Goal: Use online tool/utility: Utilize a website feature to perform a specific function

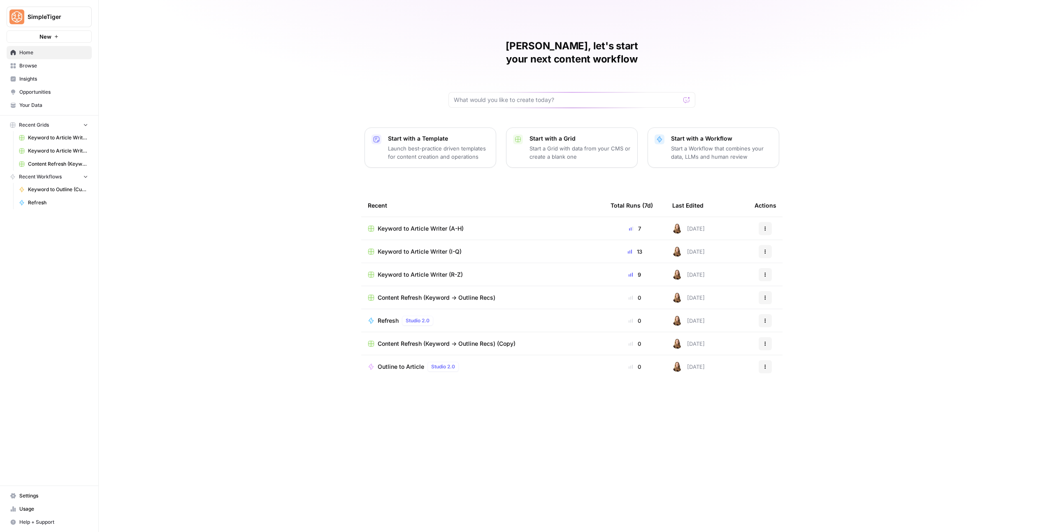
click at [437, 248] on span "Keyword to Article Writer (I-Q)" at bounding box center [420, 252] width 84 height 8
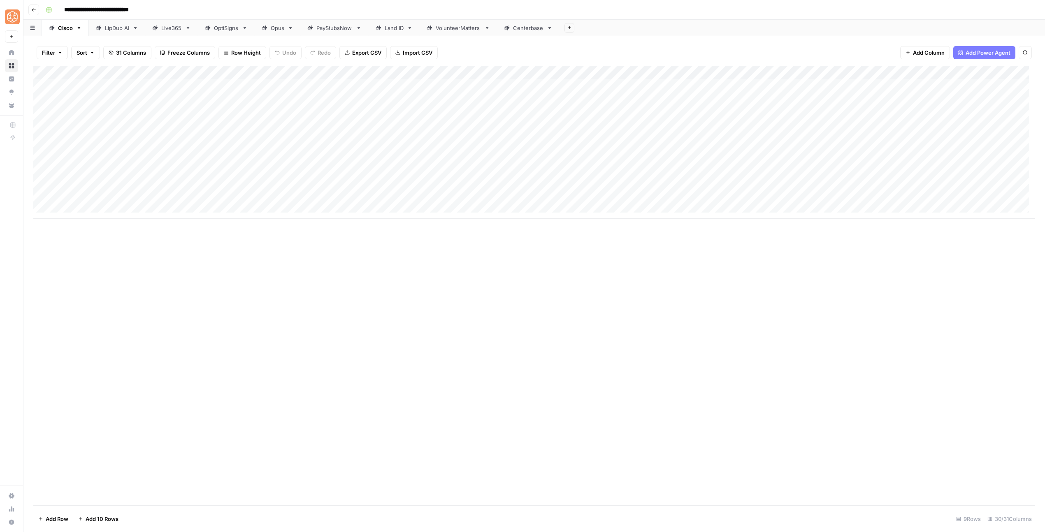
click at [123, 28] on div "LipDub AI" at bounding box center [117, 28] width 24 height 8
click at [88, 493] on div "Add Column" at bounding box center [533, 286] width 1001 height 440
click at [116, 490] on div "Add Column" at bounding box center [533, 286] width 1001 height 440
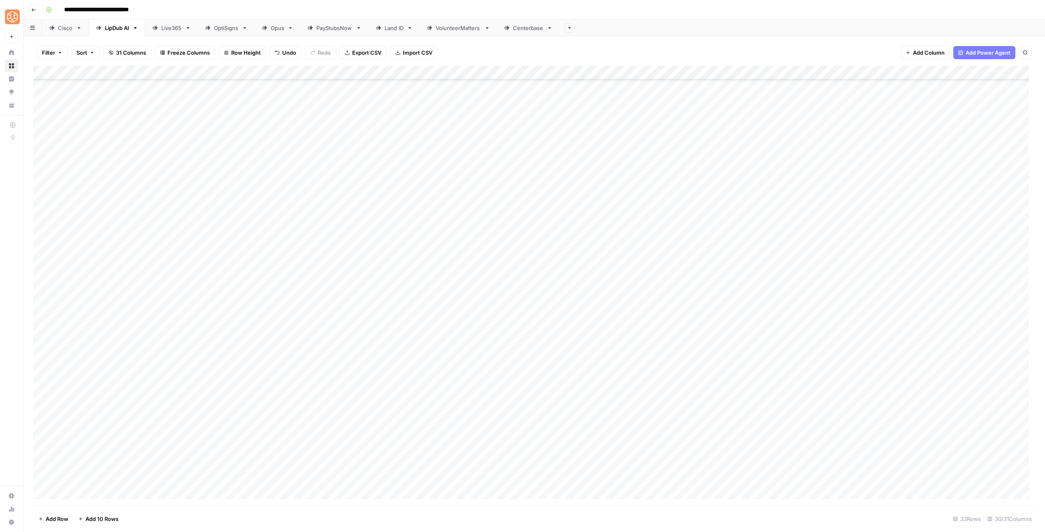
scroll to position [55, 0]
paste textarea "**********"
type textarea "**********"
click at [167, 528] on footer "Add Row Add 10 Rows 33 Rows 30/31 Columns" at bounding box center [533, 518] width 1001 height 27
click at [229, 454] on div "Add Column" at bounding box center [533, 286] width 1001 height 440
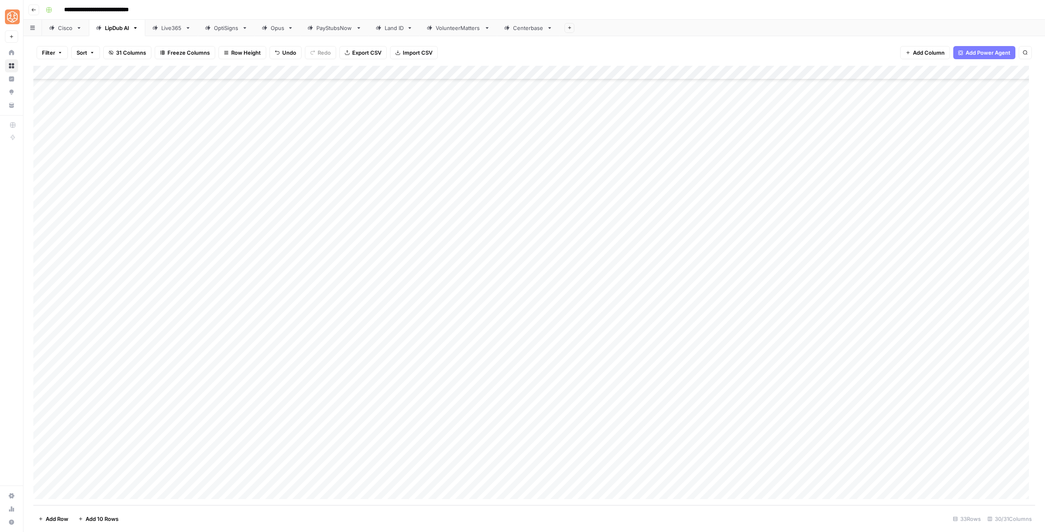
drag, startPoint x: 261, startPoint y: 460, endPoint x: 260, endPoint y: 474, distance: 14.0
click at [260, 474] on div "Add Column" at bounding box center [533, 286] width 1001 height 440
click at [368, 464] on div "Add Column" at bounding box center [533, 286] width 1001 height 440
click at [368, 475] on div "Add Column" at bounding box center [533, 286] width 1001 height 440
click at [372, 463] on div "Add Column" at bounding box center [533, 286] width 1001 height 440
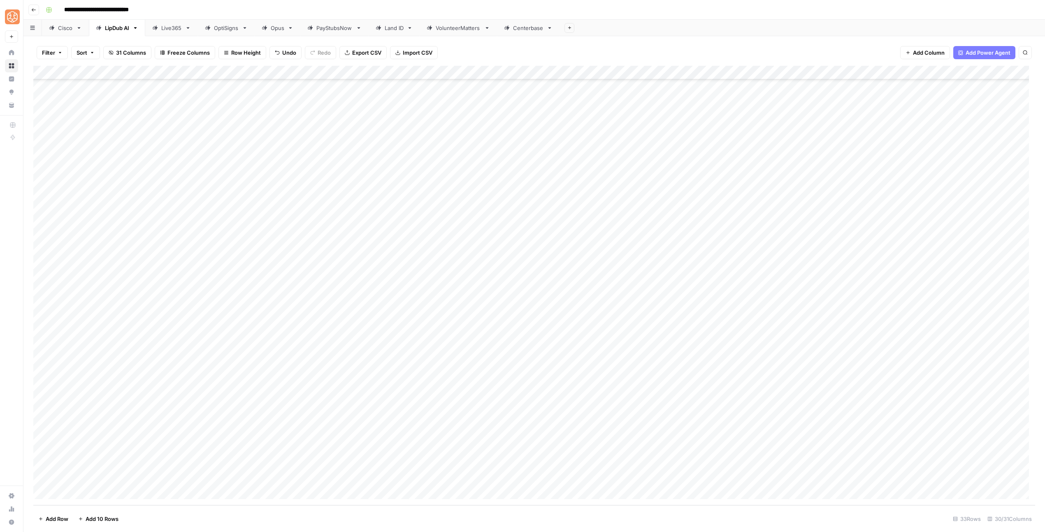
click at [394, 464] on div "Add Column" at bounding box center [533, 286] width 1001 height 440
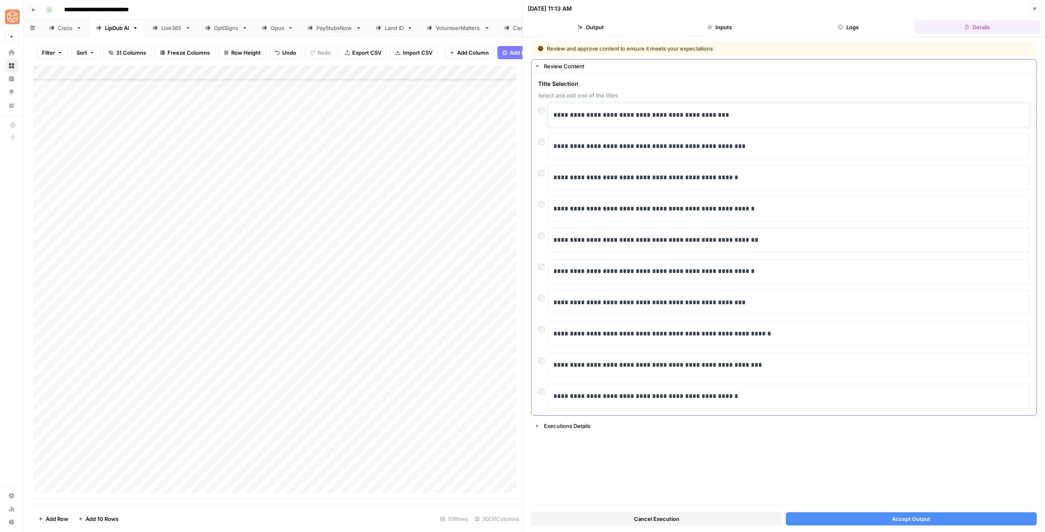
click at [641, 114] on p "**********" at bounding box center [788, 115] width 471 height 11
click at [927, 520] on span "Accept Output" at bounding box center [911, 519] width 38 height 8
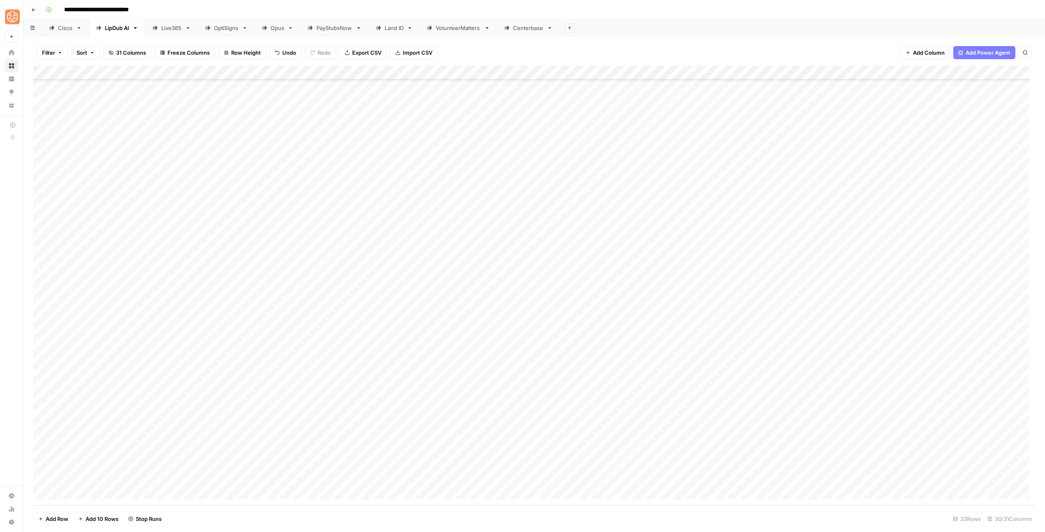
click at [367, 478] on div "Add Column" at bounding box center [533, 286] width 1001 height 440
click at [398, 477] on div "Add Column" at bounding box center [533, 286] width 1001 height 440
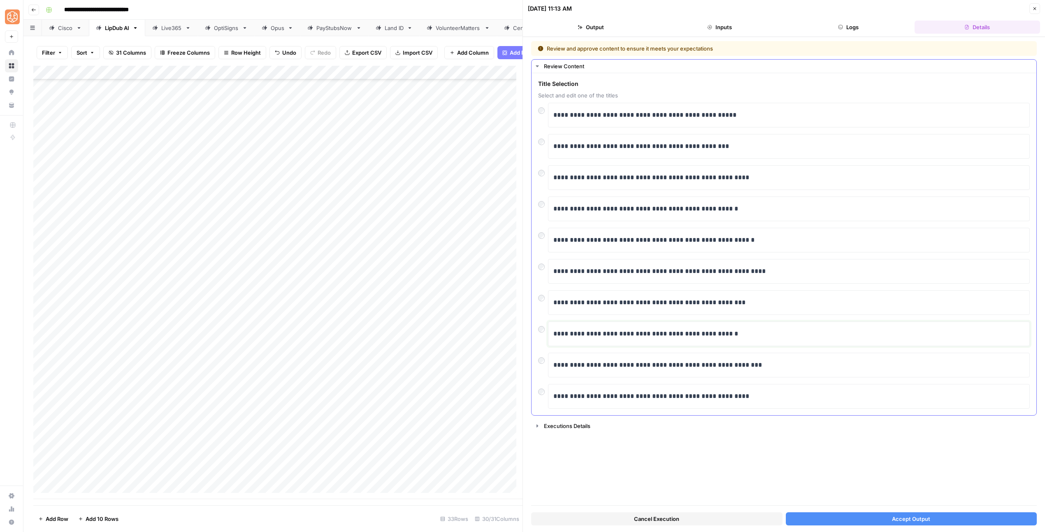
click at [602, 334] on p "**********" at bounding box center [788, 334] width 471 height 11
click at [913, 527] on div "Cancel Execution Accept Output" at bounding box center [783, 517] width 505 height 22
click at [907, 519] on span "Accept Output" at bounding box center [911, 519] width 38 height 8
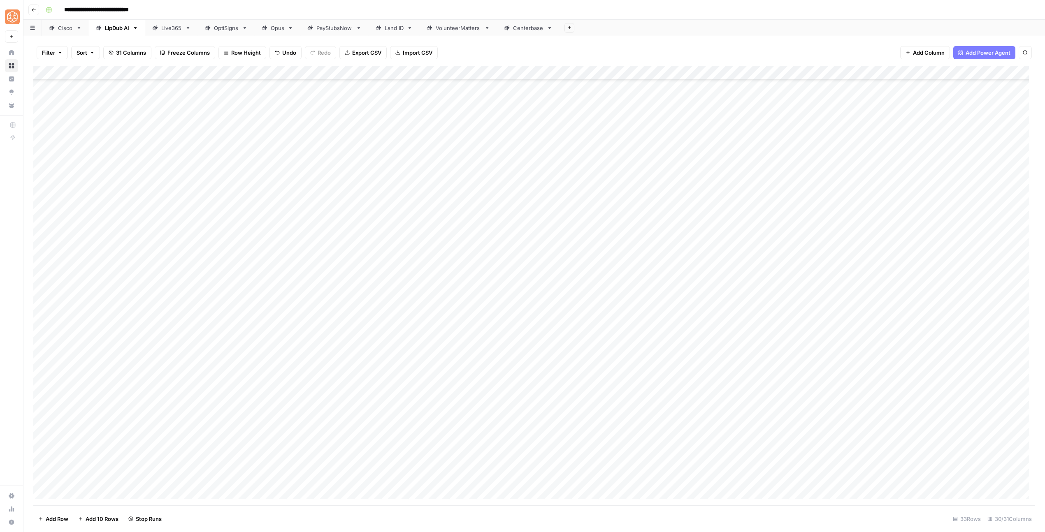
scroll to position [55, 0]
